Goal: Information Seeking & Learning: Learn about a topic

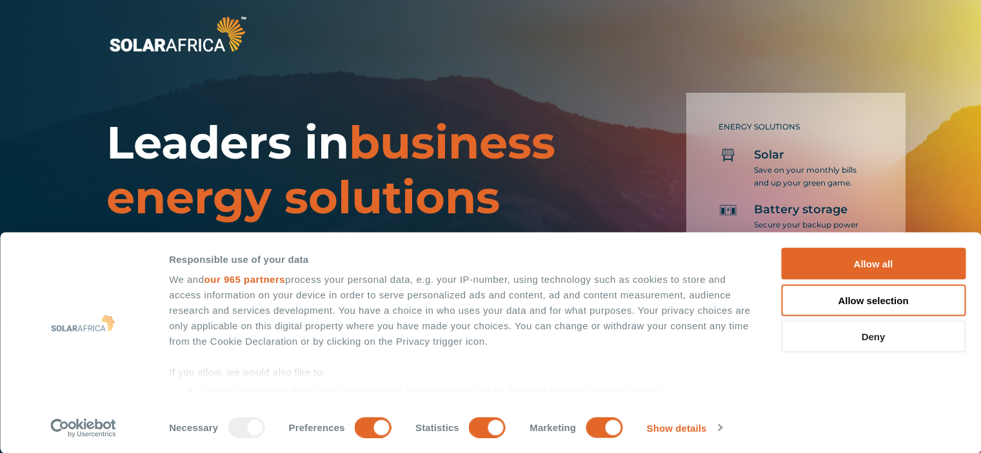
click at [882, 335] on button "Deny" at bounding box center [873, 337] width 184 height 32
click at [875, 334] on button "Deny" at bounding box center [873, 337] width 184 height 32
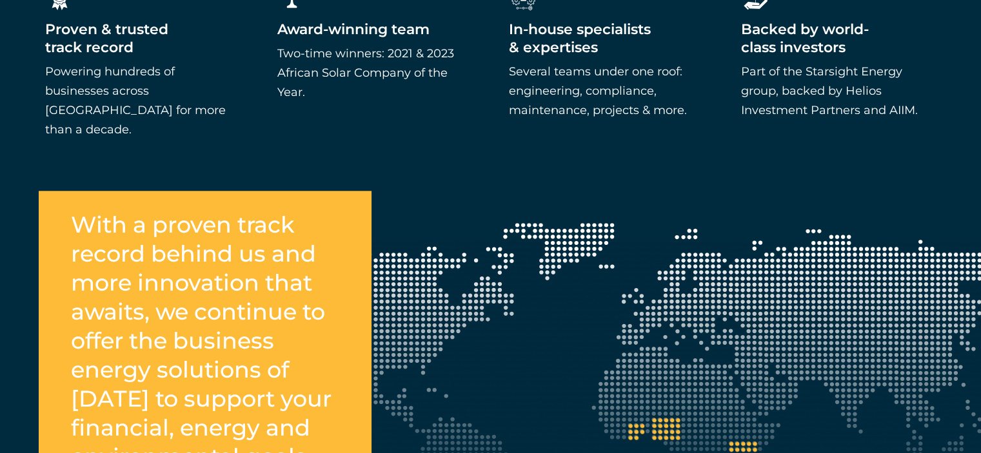
scroll to position [1548, 0]
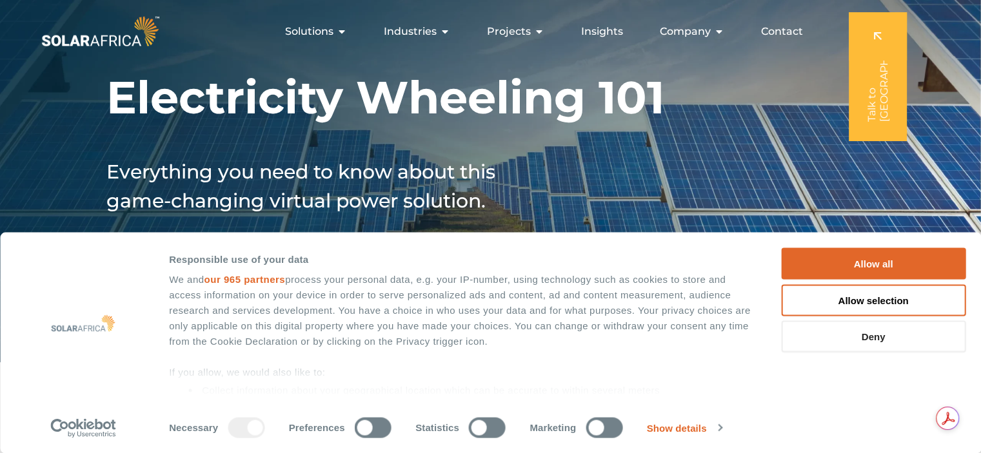
click at [887, 341] on button "Deny" at bounding box center [873, 337] width 184 height 32
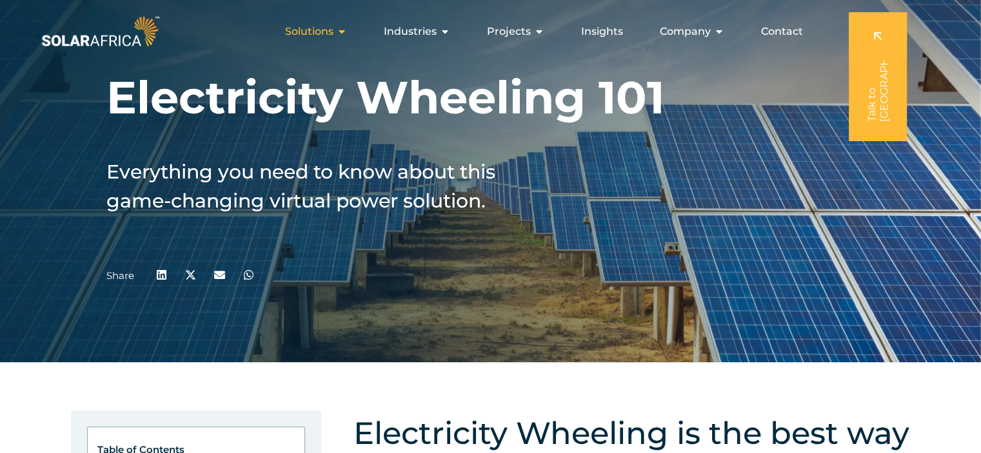
click at [342, 31] on icon "Menu" at bounding box center [342, 31] width 10 height 10
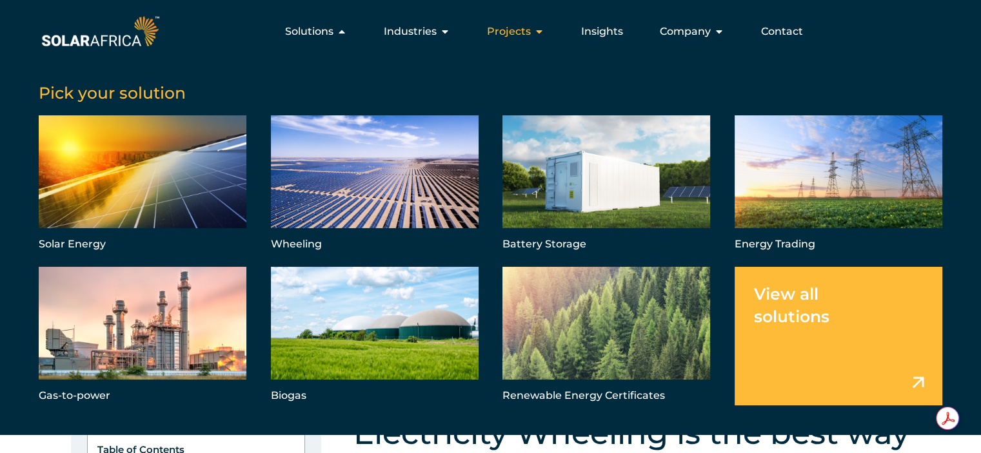
click at [524, 30] on span "Projects" at bounding box center [509, 31] width 44 height 15
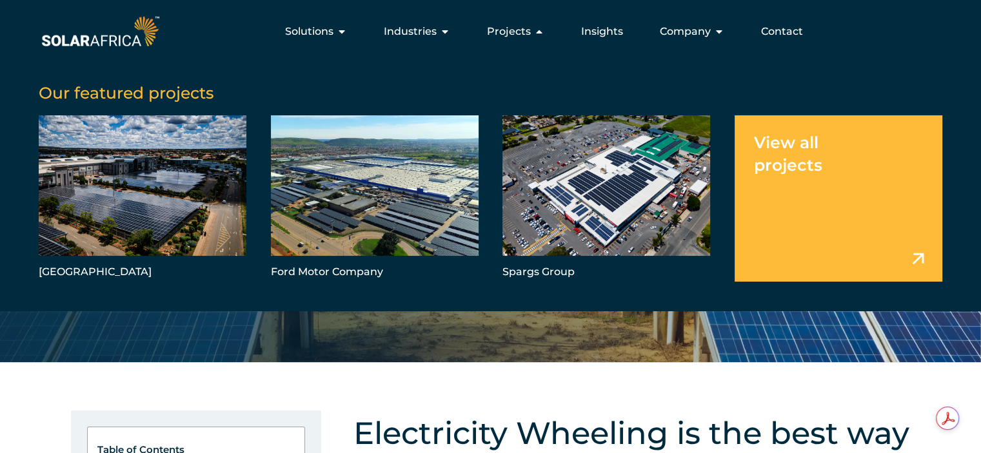
click at [812, 161] on link "Menu" at bounding box center [839, 198] width 208 height 166
